Goal: Task Accomplishment & Management: Complete application form

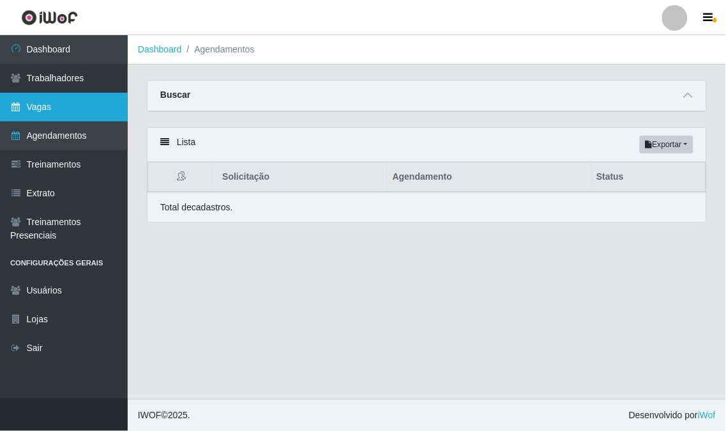
click at [73, 107] on link "Vagas" at bounding box center [64, 107] width 128 height 29
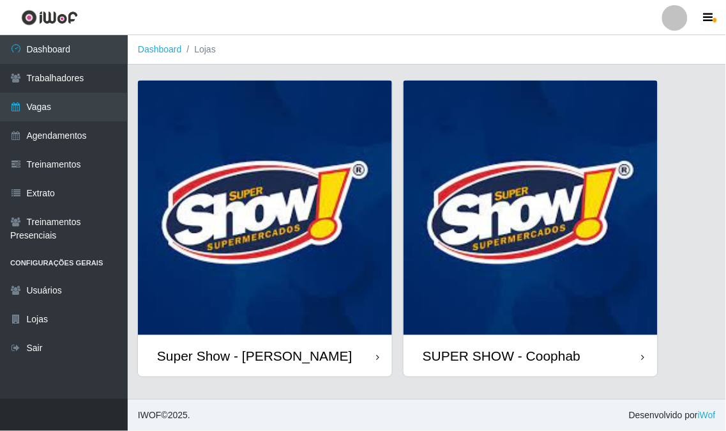
click at [259, 201] on img at bounding box center [265, 207] width 254 height 254
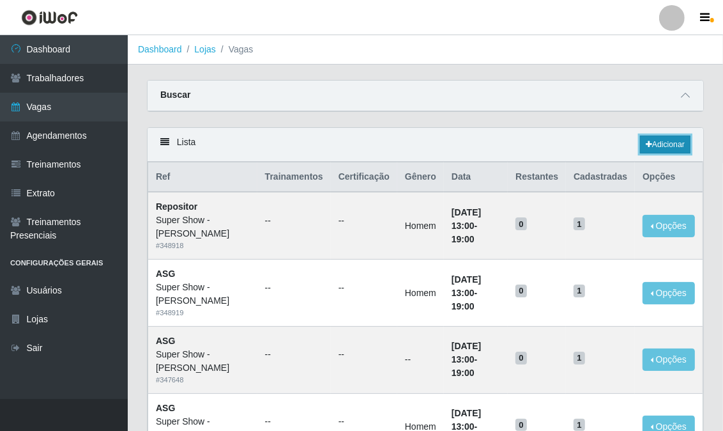
click at [662, 144] on link "Adicionar" at bounding box center [665, 144] width 50 height 18
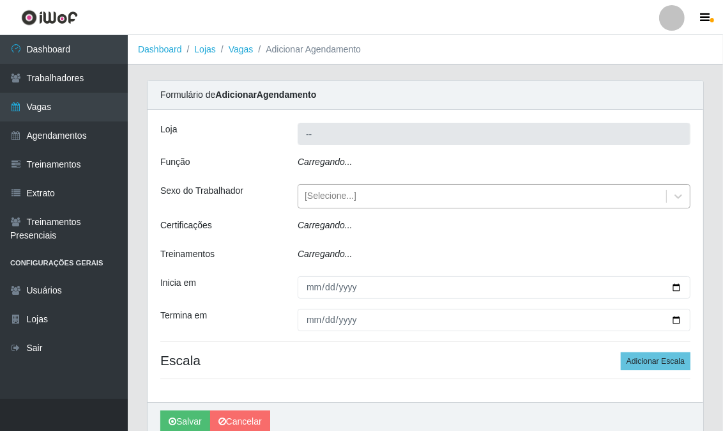
type input "Super Show - [PERSON_NAME]"
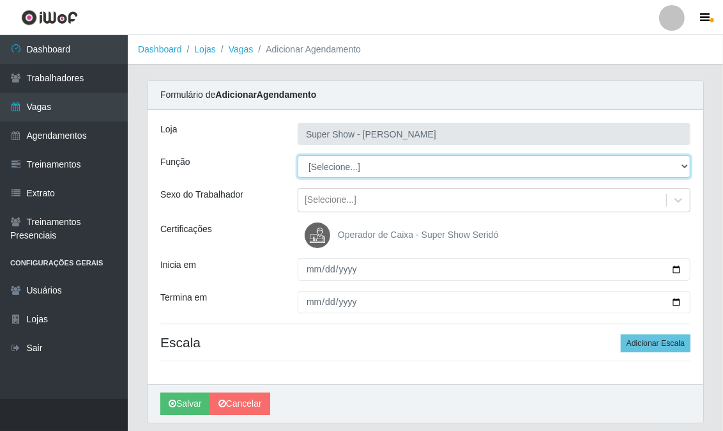
click at [356, 168] on select "[Selecione...] ASG Auxiliar de Estacionamento Balconista Embalador Embalador + …" at bounding box center [494, 166] width 393 height 22
select select "24"
click at [298, 155] on select "[Selecione...] ASG Auxiliar de Estacionamento Balconista Embalador Embalador + …" at bounding box center [494, 166] width 393 height 22
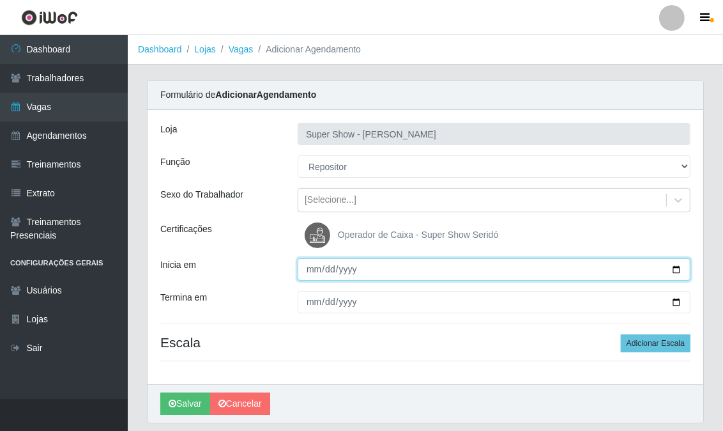
click at [310, 271] on input "Inicia em" at bounding box center [494, 269] width 393 height 22
type input "0025-09-26"
type input "[DATE]"
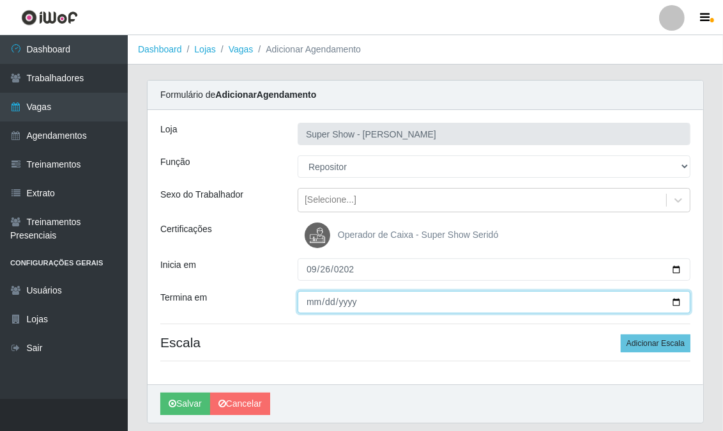
click at [317, 302] on input "Termina em" at bounding box center [494, 302] width 393 height 22
type input "[DATE]"
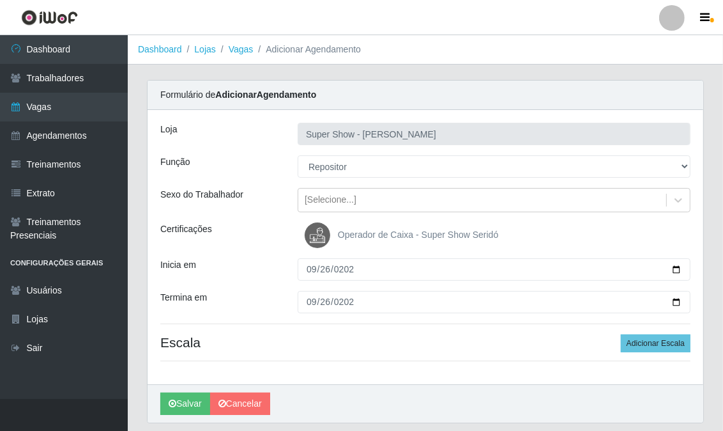
click at [397, 332] on div "Loja Super Show - [PERSON_NAME] Função [Selecione...] ASG Auxiliar de Estaciona…" at bounding box center [426, 247] width 556 height 274
click at [633, 345] on button "Adicionar Escala" at bounding box center [656, 343] width 70 height 18
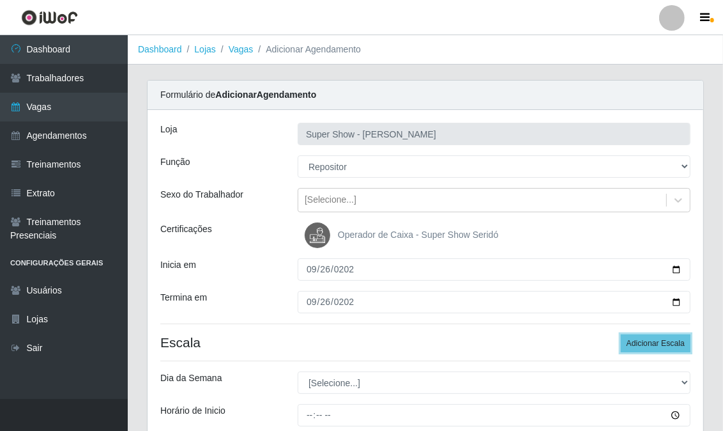
scroll to position [181, 0]
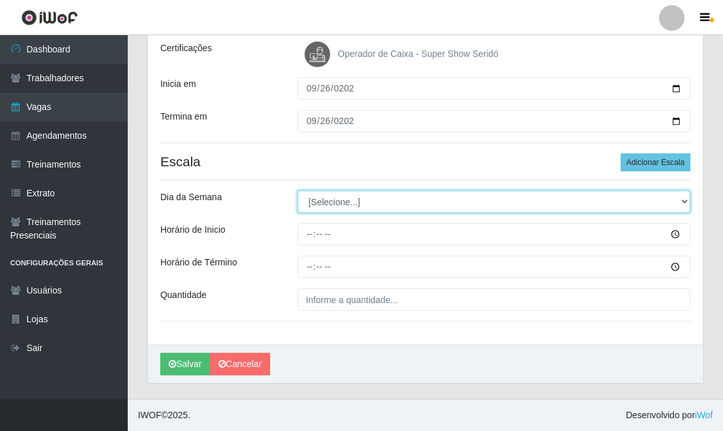
click at [321, 208] on select "[Selecione...] Segunda Terça Quarta Quinta Sexta Sábado Domingo" at bounding box center [494, 201] width 393 height 22
select select "5"
click at [298, 190] on select "[Selecione...] Segunda Terça Quarta Quinta Sexta Sábado Domingo" at bounding box center [494, 201] width 393 height 22
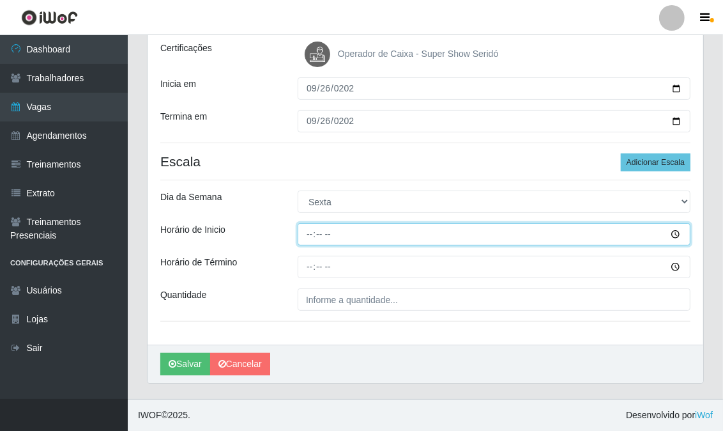
click at [309, 235] on input "Horário de Inicio" at bounding box center [494, 234] width 393 height 22
type input "13:00"
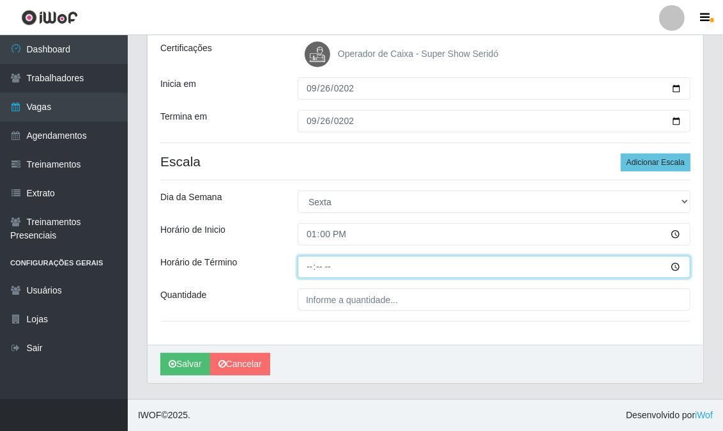
click at [313, 266] on input "Horário de Término" at bounding box center [494, 267] width 393 height 22
type input "19:00"
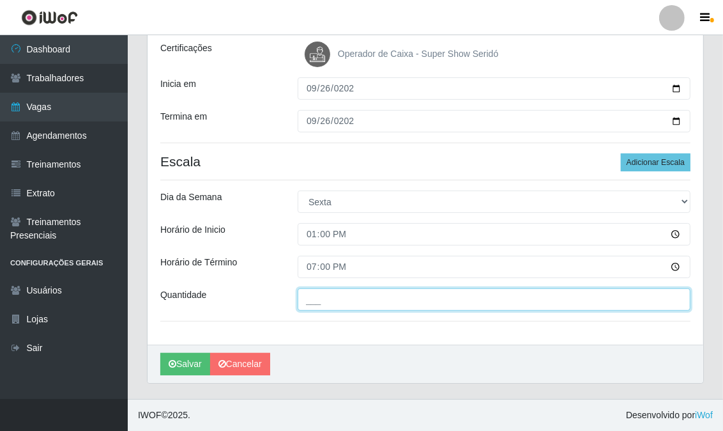
drag, startPoint x: 342, startPoint y: 305, endPoint x: 475, endPoint y: 302, distance: 132.9
click at [384, 305] on input "___" at bounding box center [494, 299] width 393 height 22
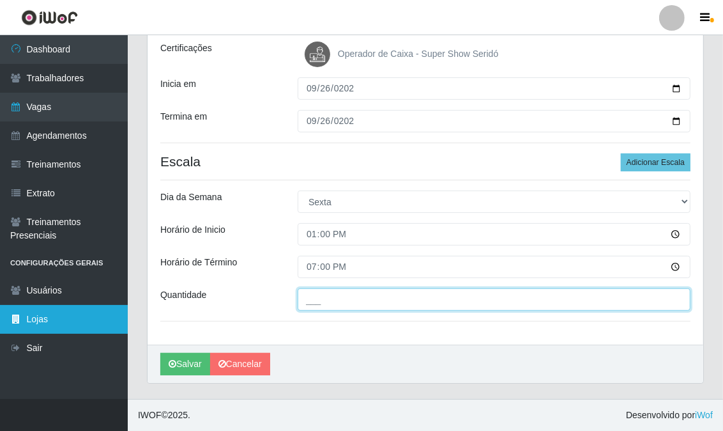
drag, startPoint x: 350, startPoint y: 301, endPoint x: 87, endPoint y: 310, distance: 263.4
click at [87, 310] on div "Dashboard Trabalhadores Vagas Agendamentos Treinamentos Extrato Treinamentos Pr…" at bounding box center [361, 126] width 723 height 544
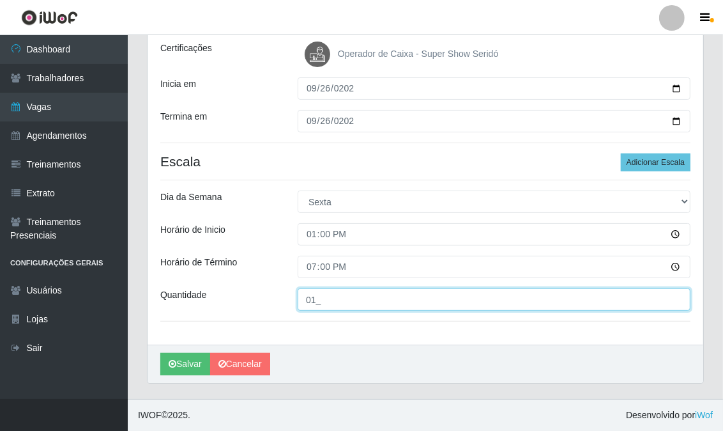
type input "01_"
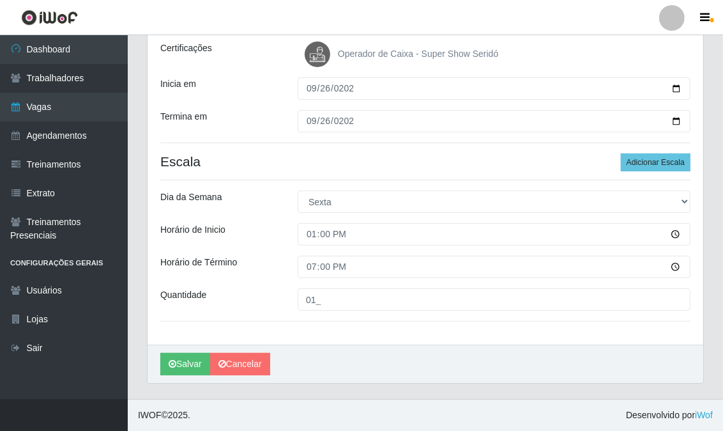
click at [392, 337] on div "Loja Super Show - [PERSON_NAME] Função [Selecione...] ASG Auxiliar de Estaciona…" at bounding box center [426, 136] width 556 height 415
click at [195, 354] on button "Salvar" at bounding box center [185, 364] width 50 height 22
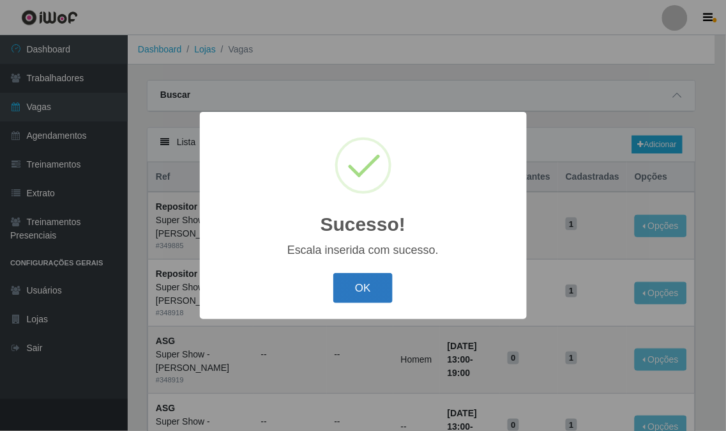
click at [366, 288] on button "OK" at bounding box center [362, 288] width 59 height 30
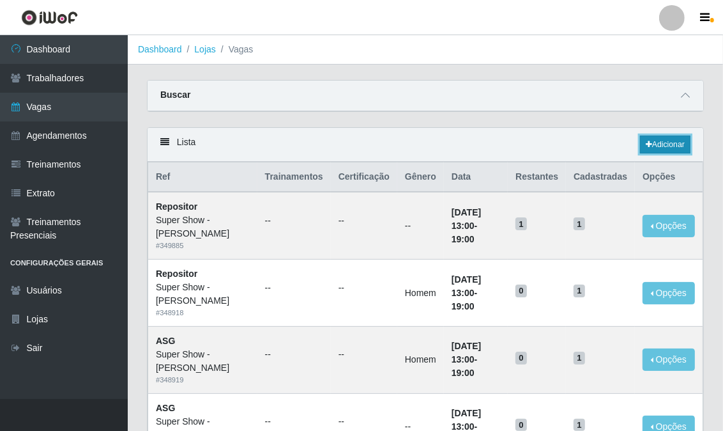
click at [650, 136] on link "Adicionar" at bounding box center [665, 144] width 50 height 18
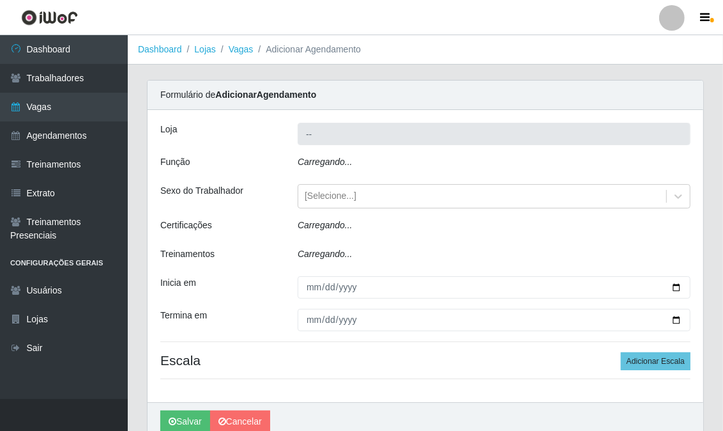
type input "Super Show - [PERSON_NAME]"
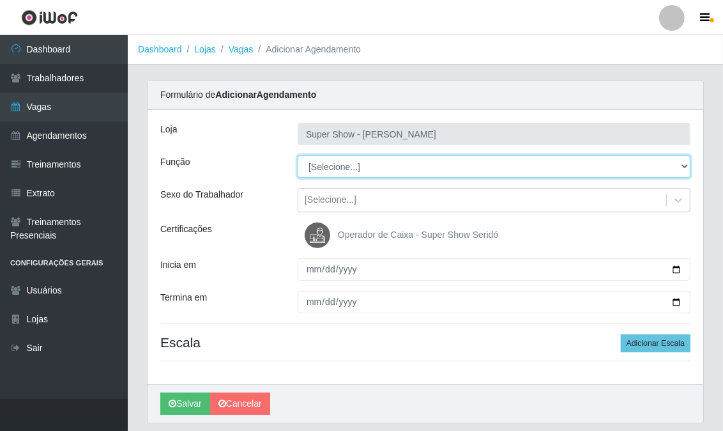
click at [363, 166] on select "[Selecione...] ASG Auxiliar de Estacionamento Balconista Embalador Embalador + …" at bounding box center [494, 166] width 393 height 22
select select "16"
click at [298, 155] on select "[Selecione...] ASG Auxiliar de Estacionamento Balconista Embalador Embalador + …" at bounding box center [494, 166] width 393 height 22
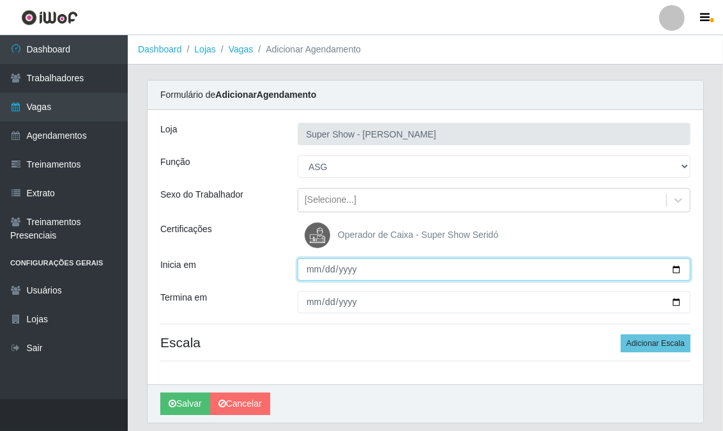
click at [308, 270] on input "Inicia em" at bounding box center [494, 269] width 393 height 22
type input "[DATE]"
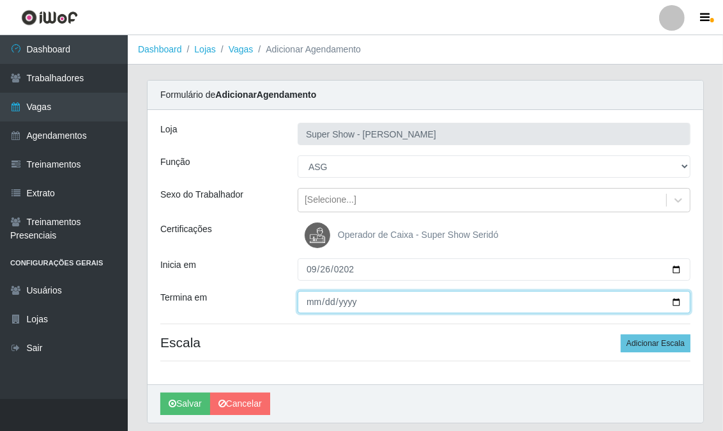
click at [311, 309] on input "Termina em" at bounding box center [494, 302] width 393 height 22
type input "[DATE]"
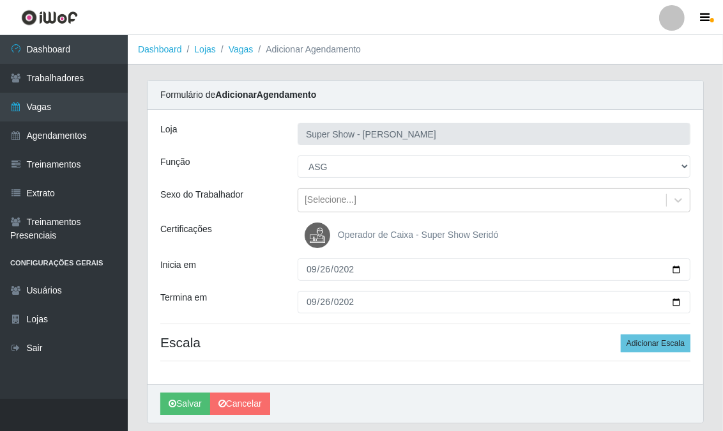
click at [431, 322] on div "Loja Super Show - [PERSON_NAME] Função [Selecione...] ASG Auxiliar de Estaciona…" at bounding box center [426, 247] width 556 height 274
click at [637, 353] on div "Loja Super Show - [PERSON_NAME] Função [Selecione...] ASG Auxiliar de Estaciona…" at bounding box center [426, 247] width 556 height 274
click at [639, 342] on button "Adicionar Escala" at bounding box center [656, 343] width 70 height 18
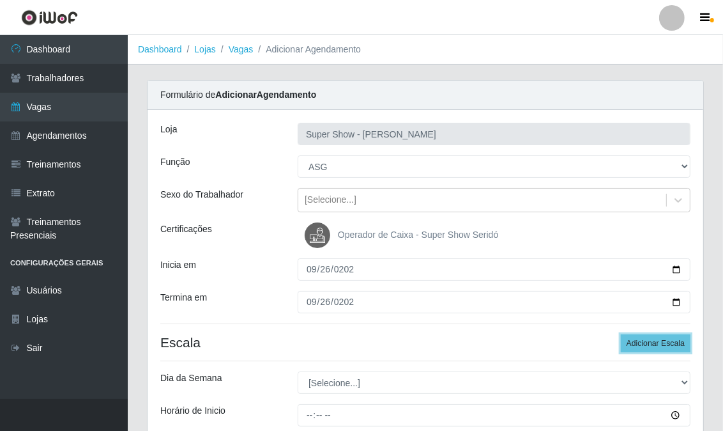
scroll to position [181, 0]
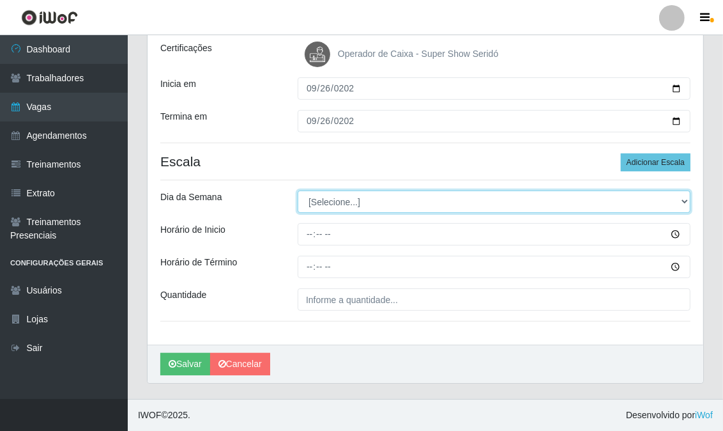
click at [317, 192] on select "[Selecione...] Segunda Terça Quarta Quinta Sexta Sábado Domingo" at bounding box center [494, 201] width 393 height 22
select select "5"
click at [298, 190] on select "[Selecione...] Segunda Terça Quarta Quinta Sexta Sábado Domingo" at bounding box center [494, 201] width 393 height 22
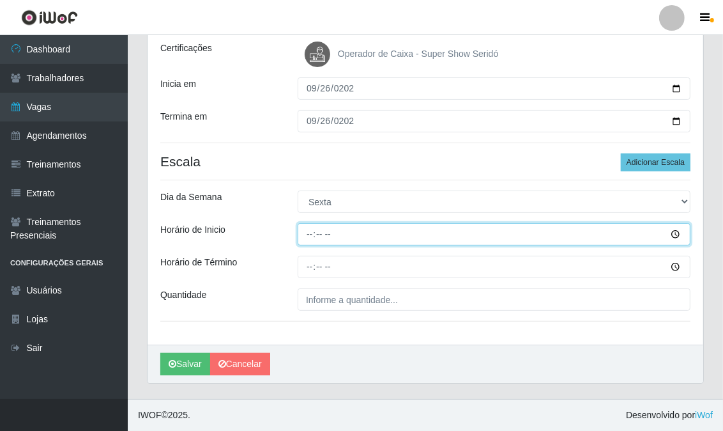
click at [316, 231] on input "Horário de Inicio" at bounding box center [494, 234] width 393 height 22
type input "13:00"
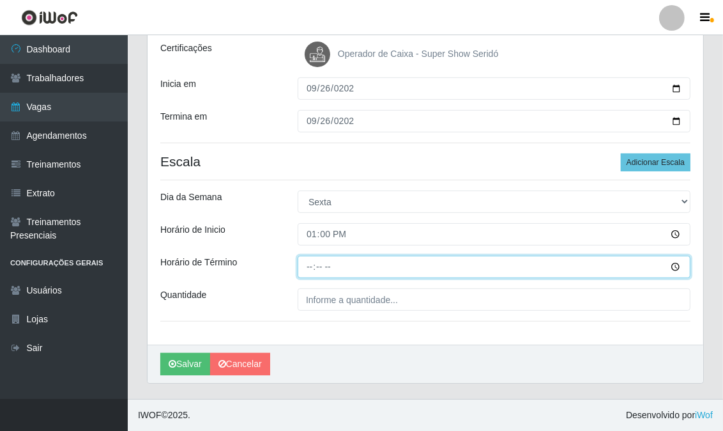
click at [310, 266] on input "Horário de Término" at bounding box center [494, 267] width 393 height 22
type input "19:00"
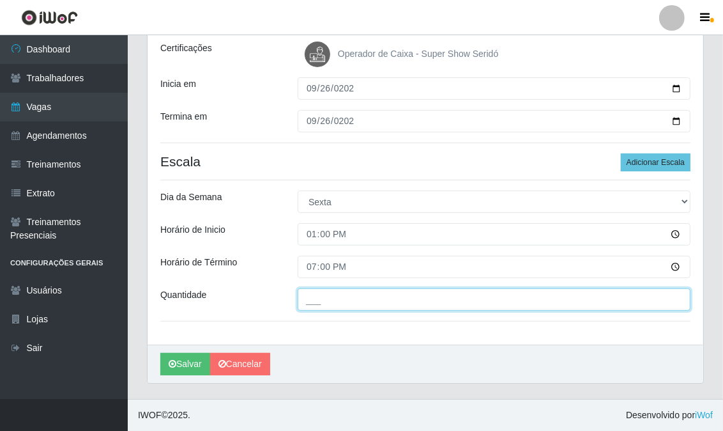
drag, startPoint x: 438, startPoint y: 309, endPoint x: 431, endPoint y: 309, distance: 7.1
click at [437, 309] on input "___" at bounding box center [494, 299] width 393 height 22
type input "01_"
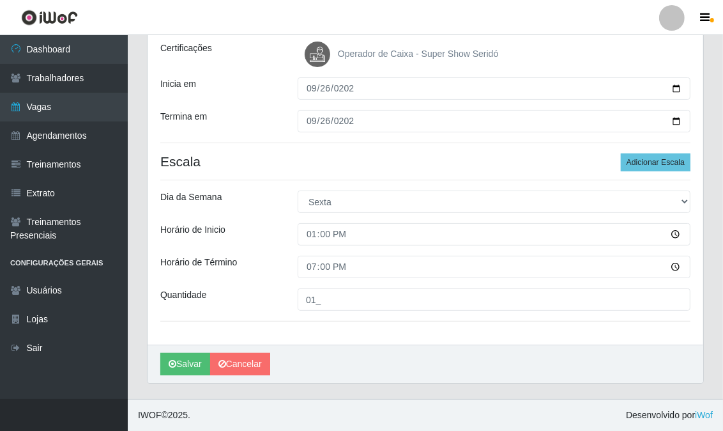
click at [160, 371] on div "[PERSON_NAME]" at bounding box center [426, 363] width 556 height 38
click at [180, 371] on button "Salvar" at bounding box center [185, 364] width 50 height 22
click at [193, 356] on button "Salvar" at bounding box center [185, 364] width 50 height 22
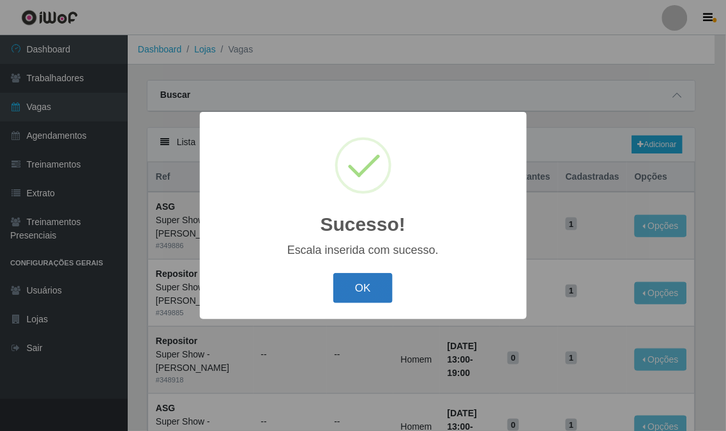
click at [363, 275] on button "OK" at bounding box center [362, 288] width 59 height 30
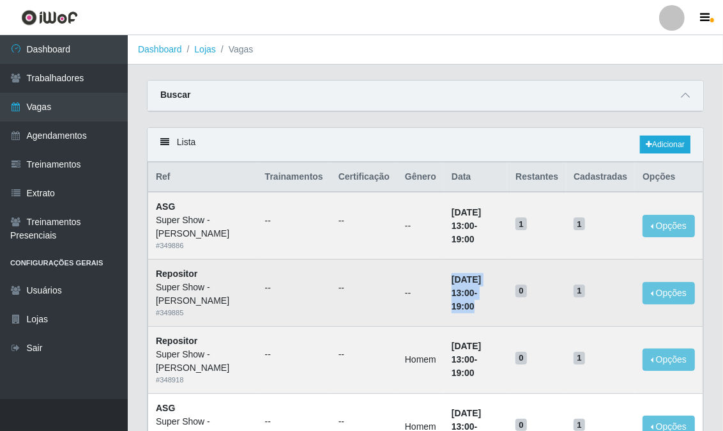
drag, startPoint x: 430, startPoint y: 285, endPoint x: 484, endPoint y: 298, distance: 55.9
click at [484, 298] on td "[DATE] 13:00 - 19:00" at bounding box center [476, 292] width 64 height 67
